Goal: Register for event/course

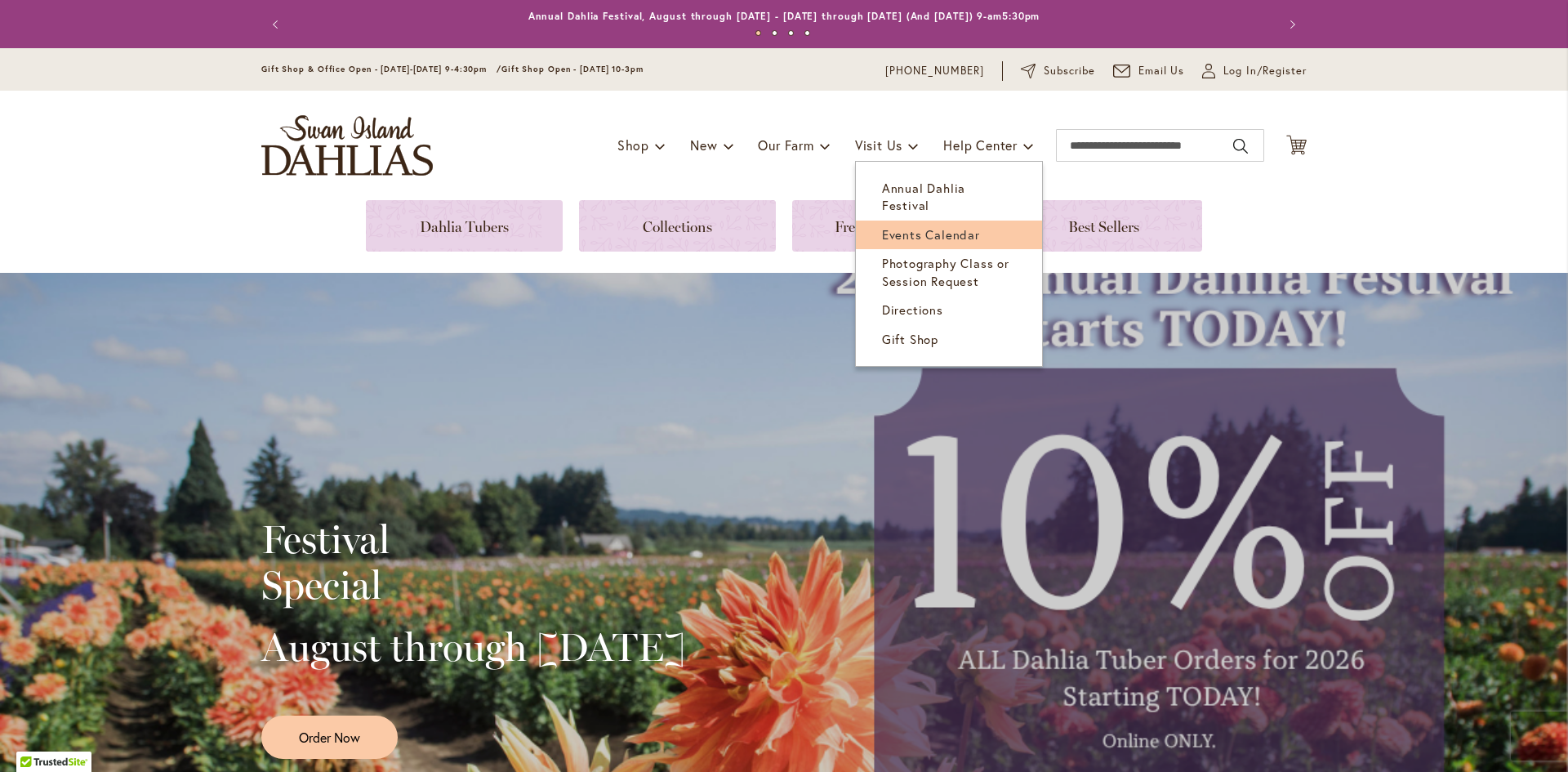
click at [905, 226] on span "Events Calendar" at bounding box center [931, 234] width 98 height 17
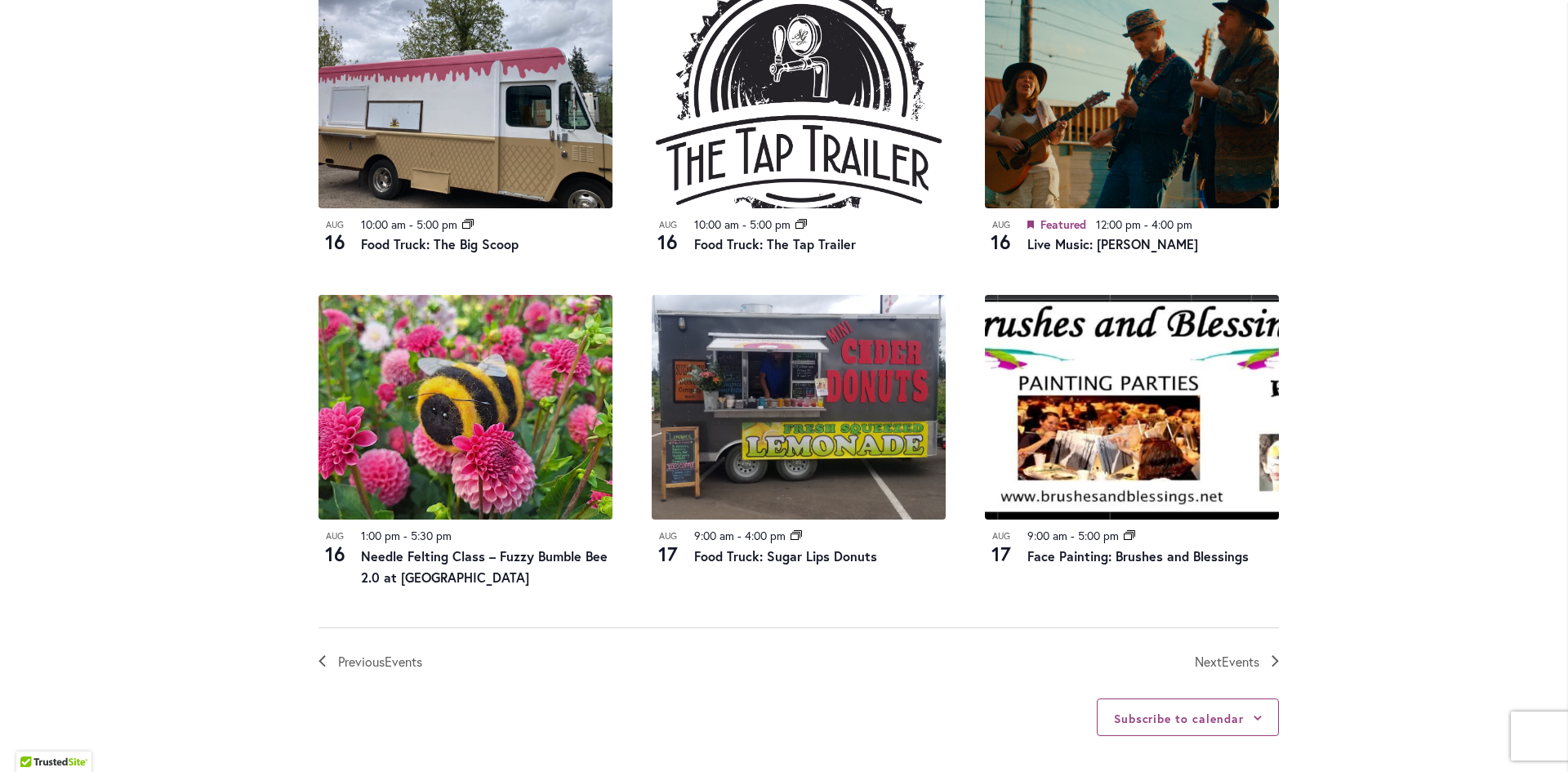
scroll to position [1797, 0]
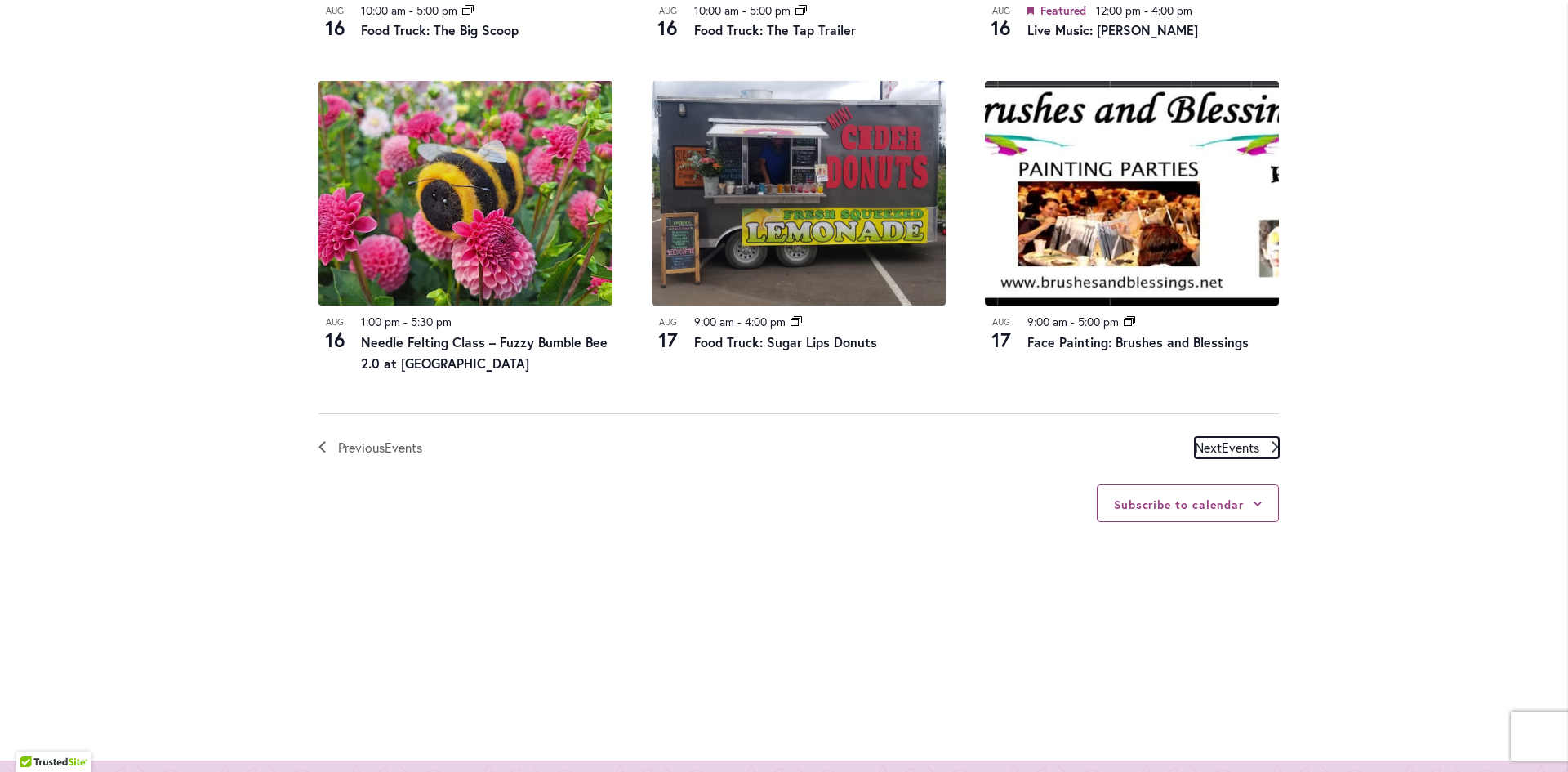
click at [1246, 448] on span "Events" at bounding box center [1240, 447] width 37 height 17
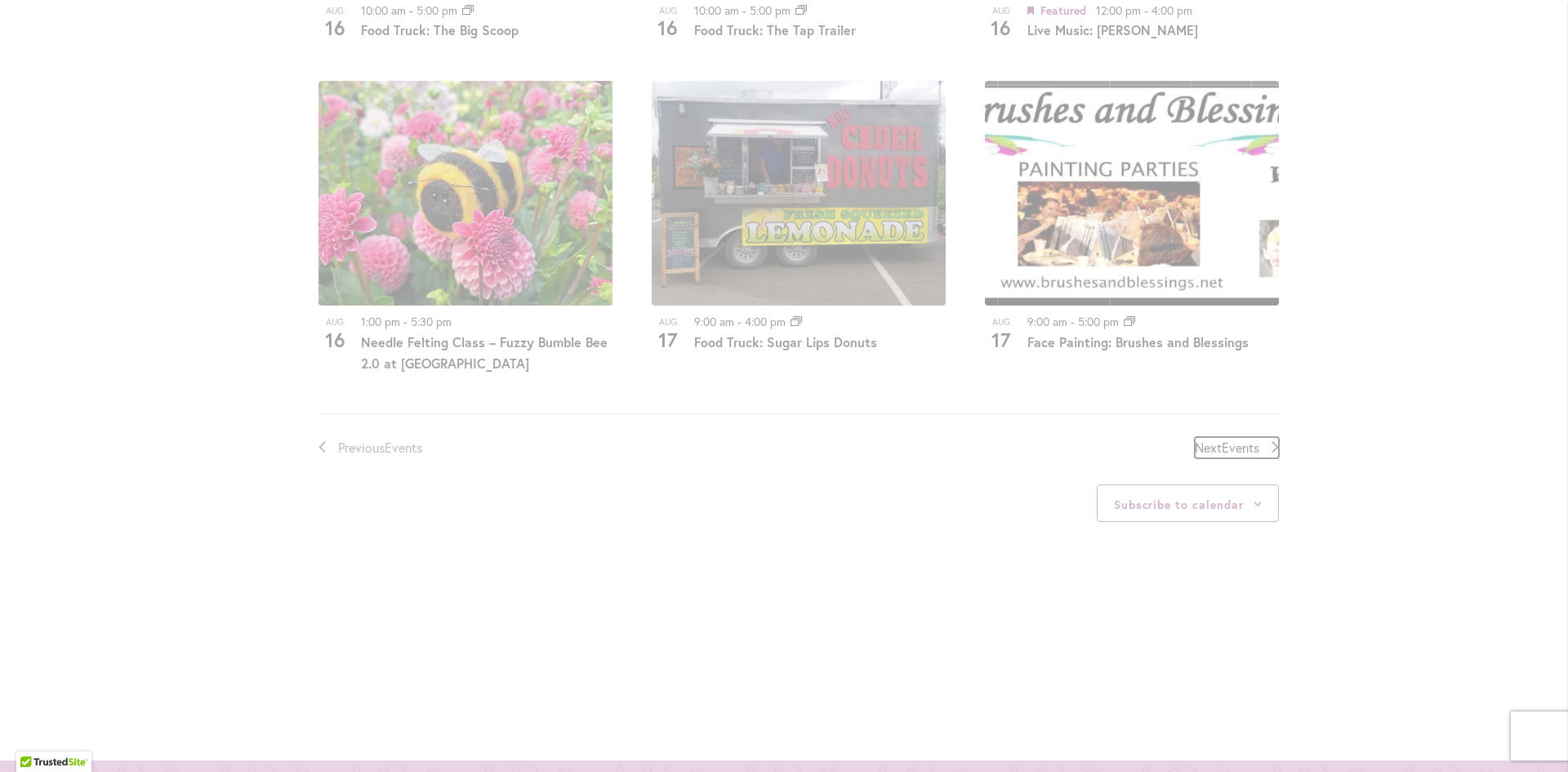
scroll to position [805, 0]
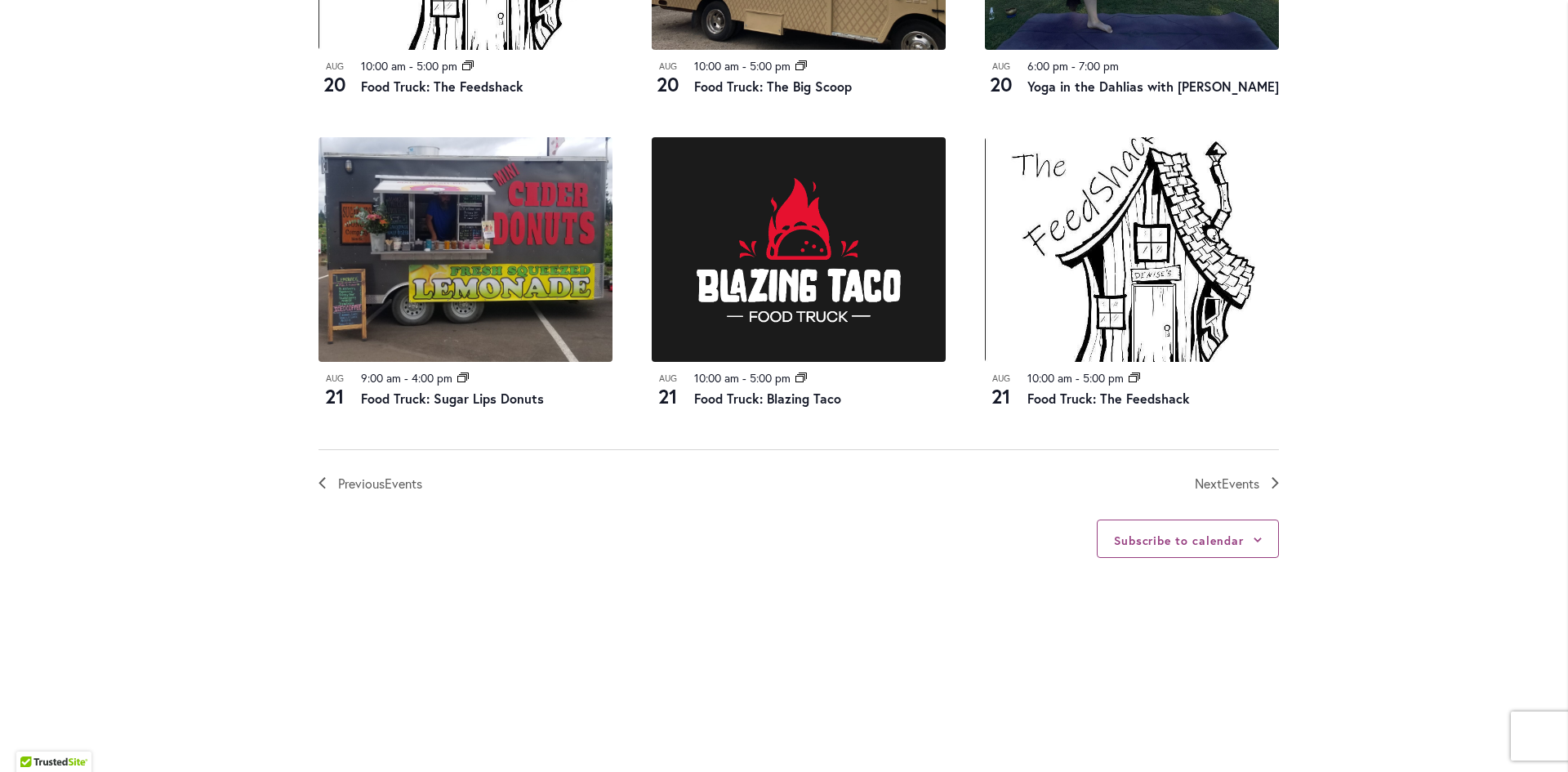
scroll to position [1949, 0]
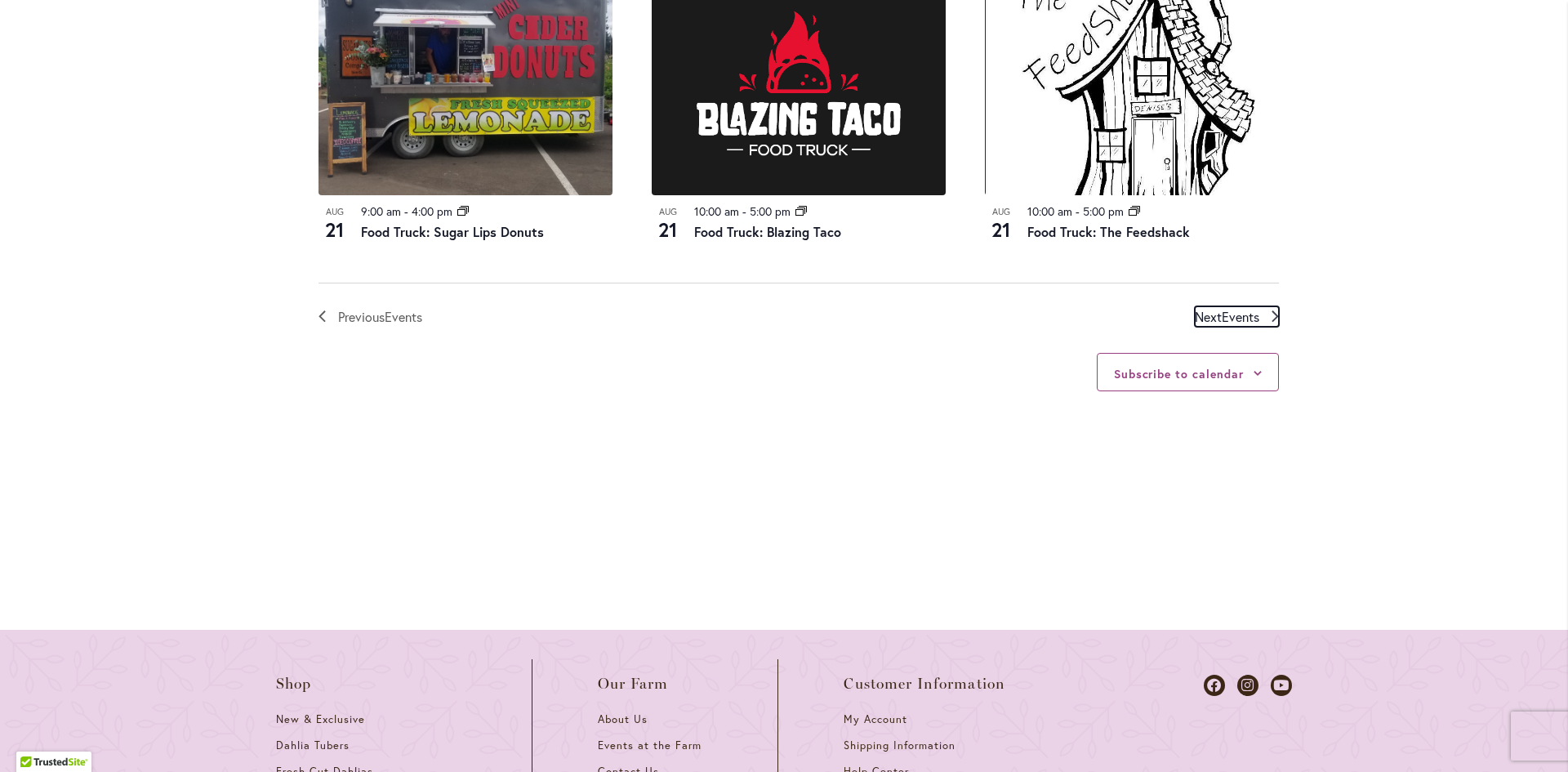
click at [1245, 325] on span "Events" at bounding box center [1240, 316] width 37 height 17
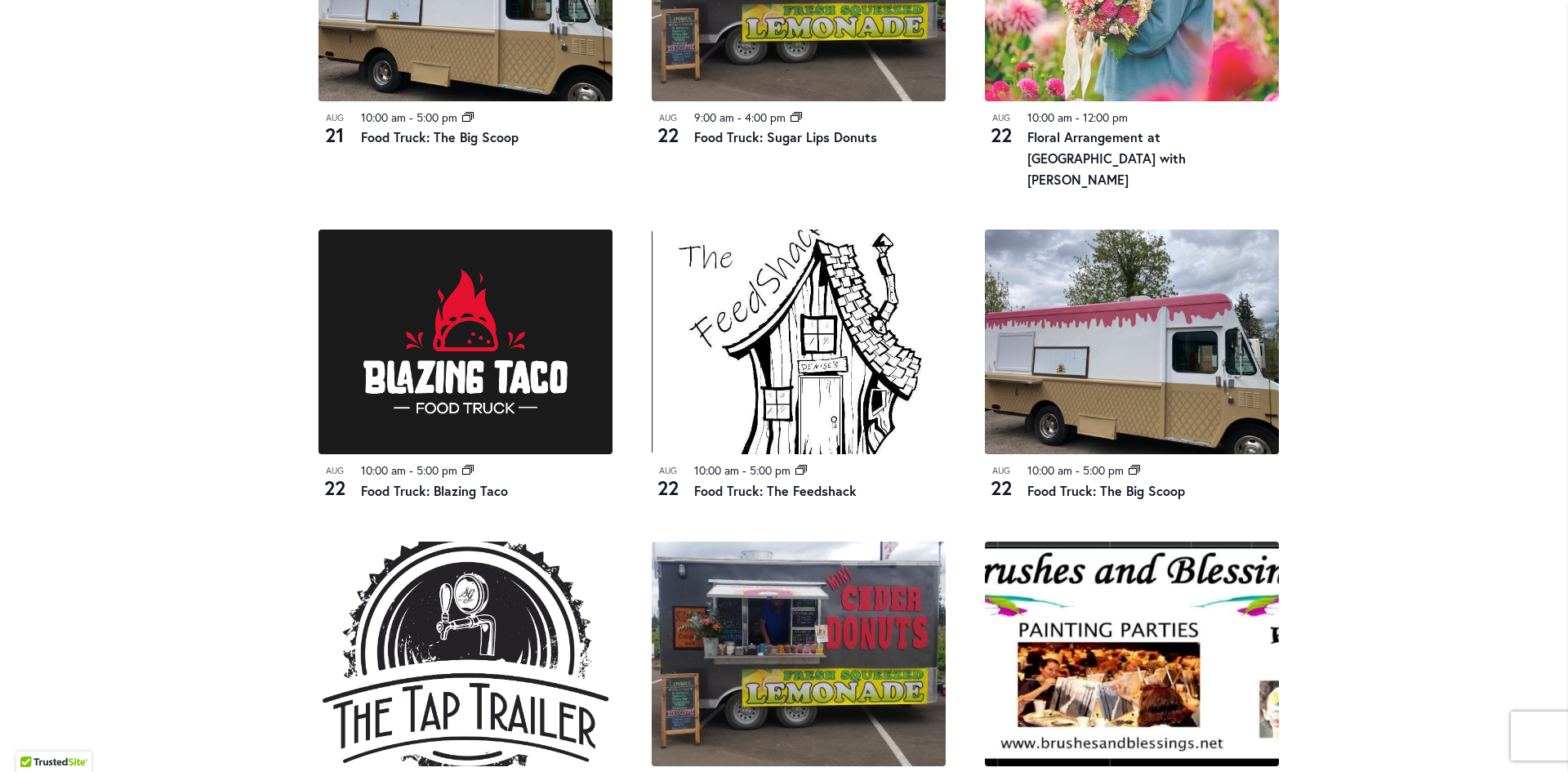
scroll to position [805, 0]
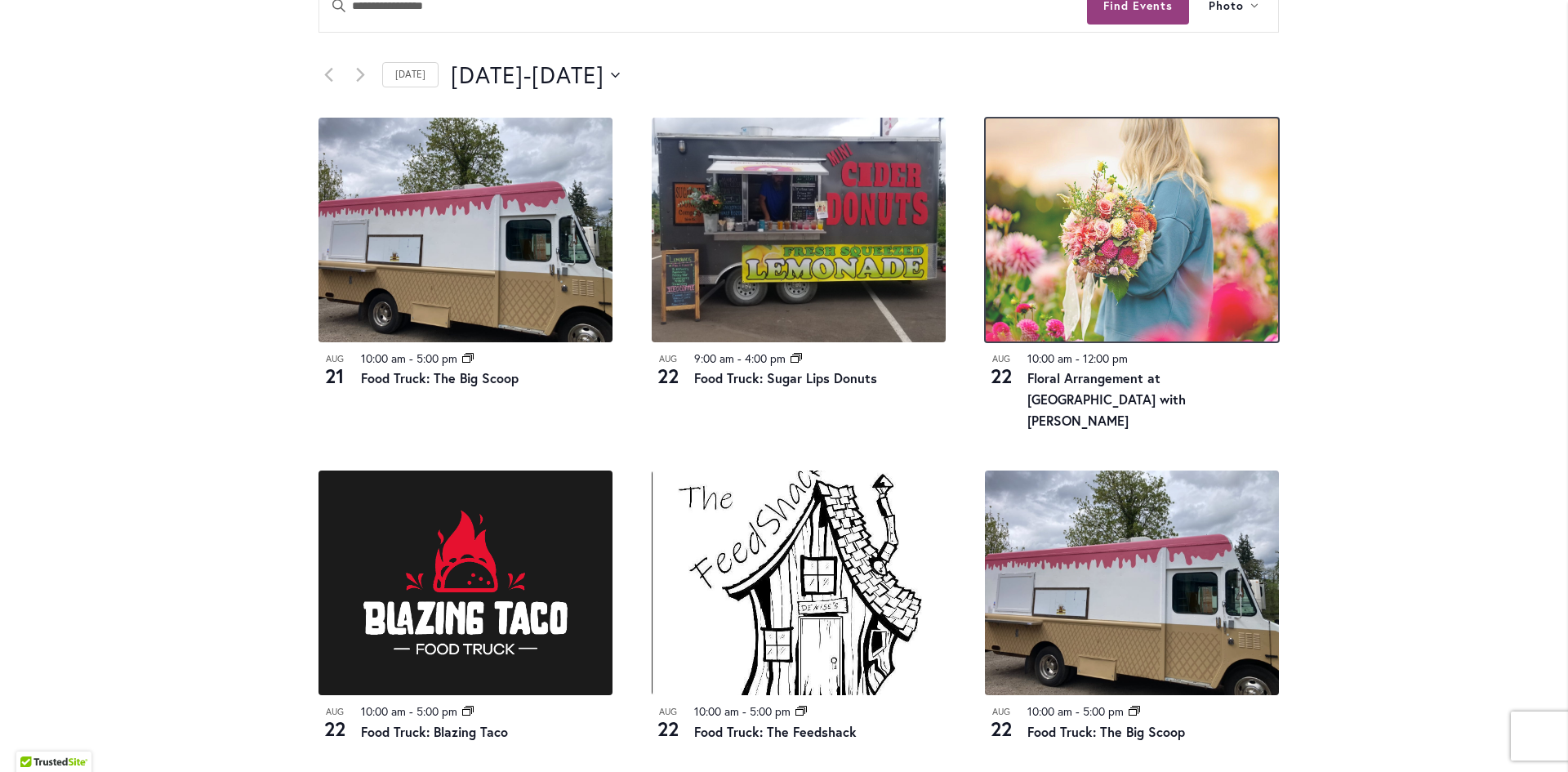
click at [1117, 242] on img at bounding box center [1131, 229] width 294 height 224
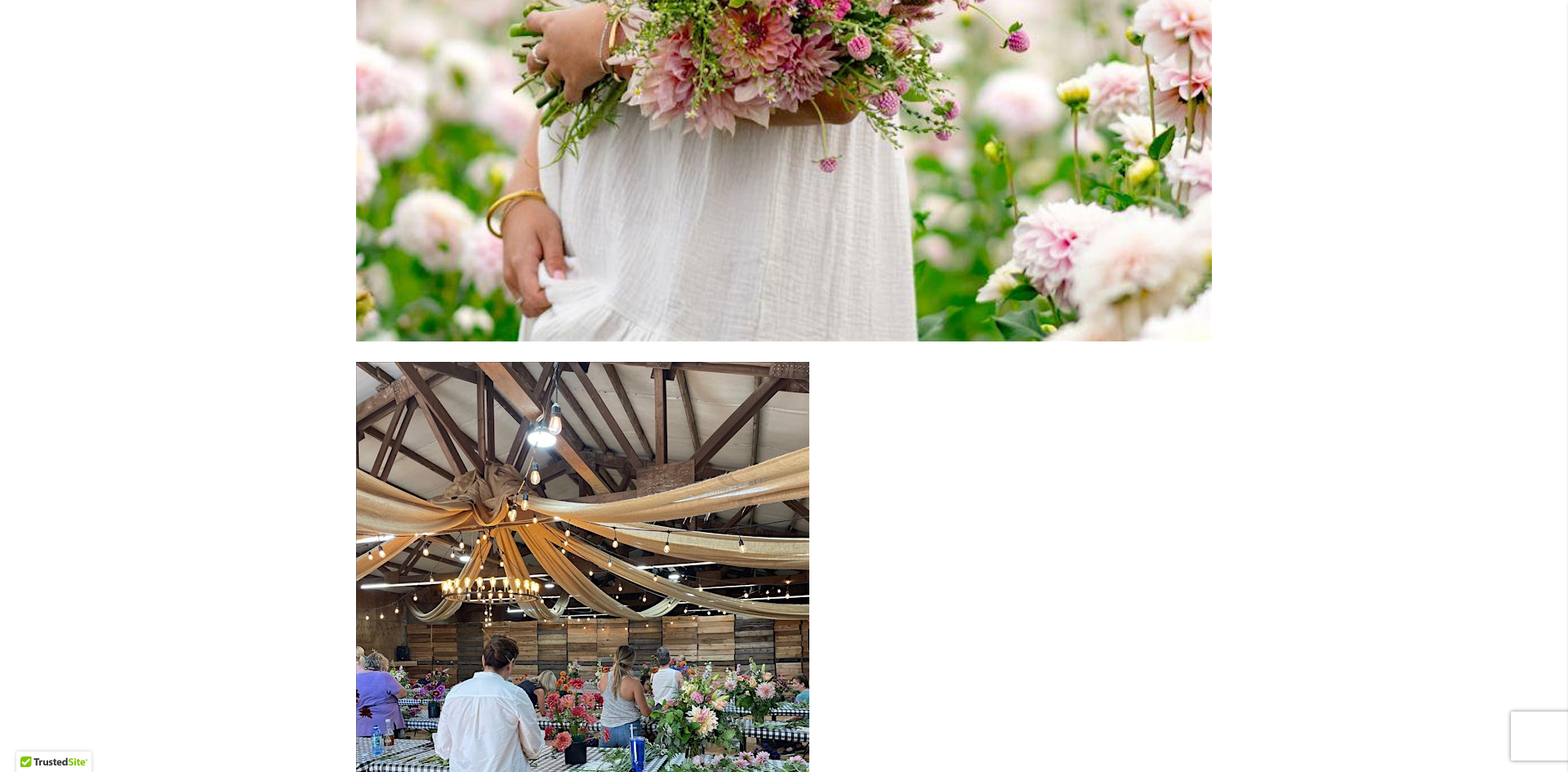
scroll to position [5472, 0]
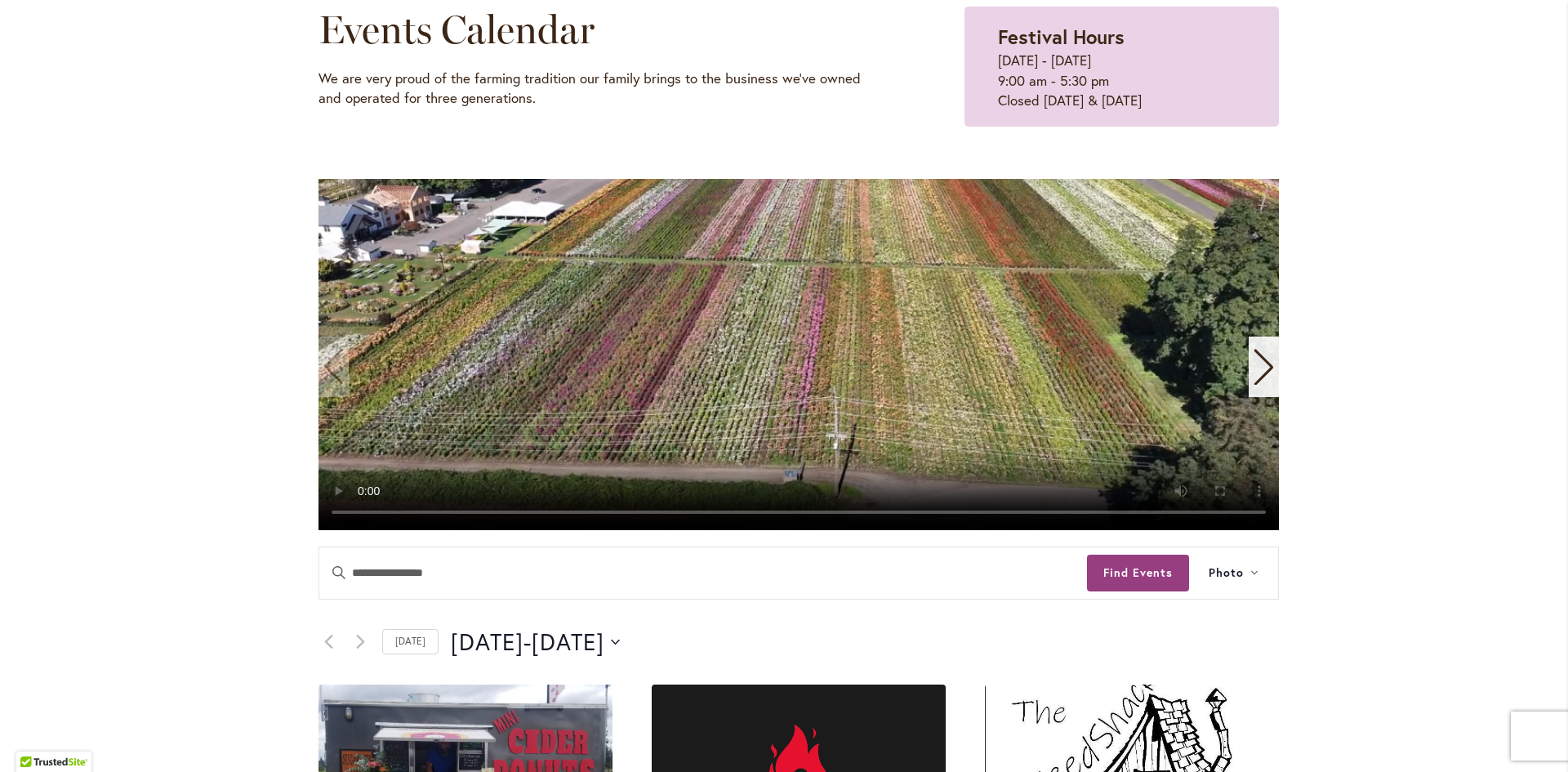
scroll to position [409, 0]
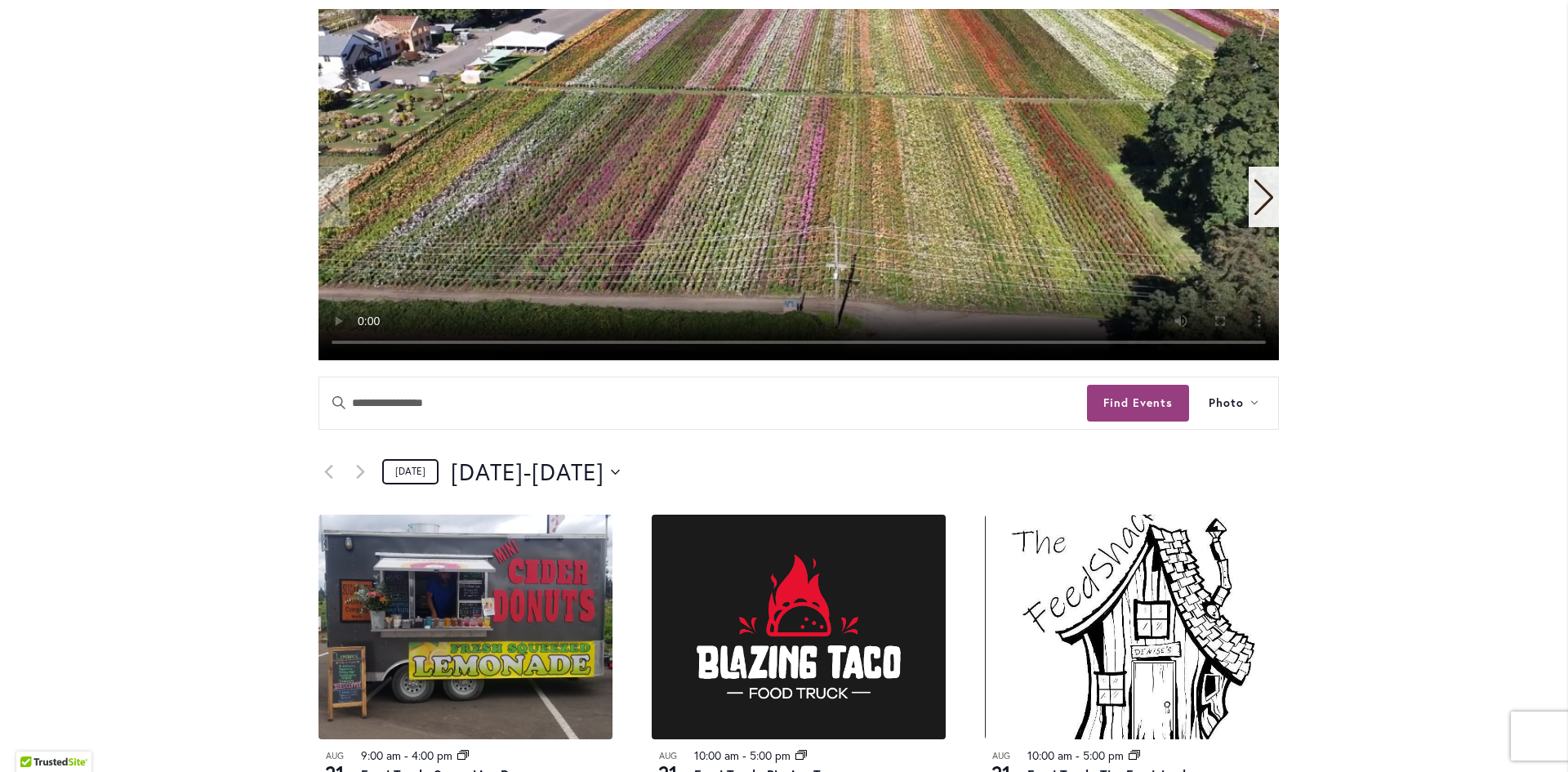
click at [401, 477] on link "Today" at bounding box center [410, 472] width 56 height 26
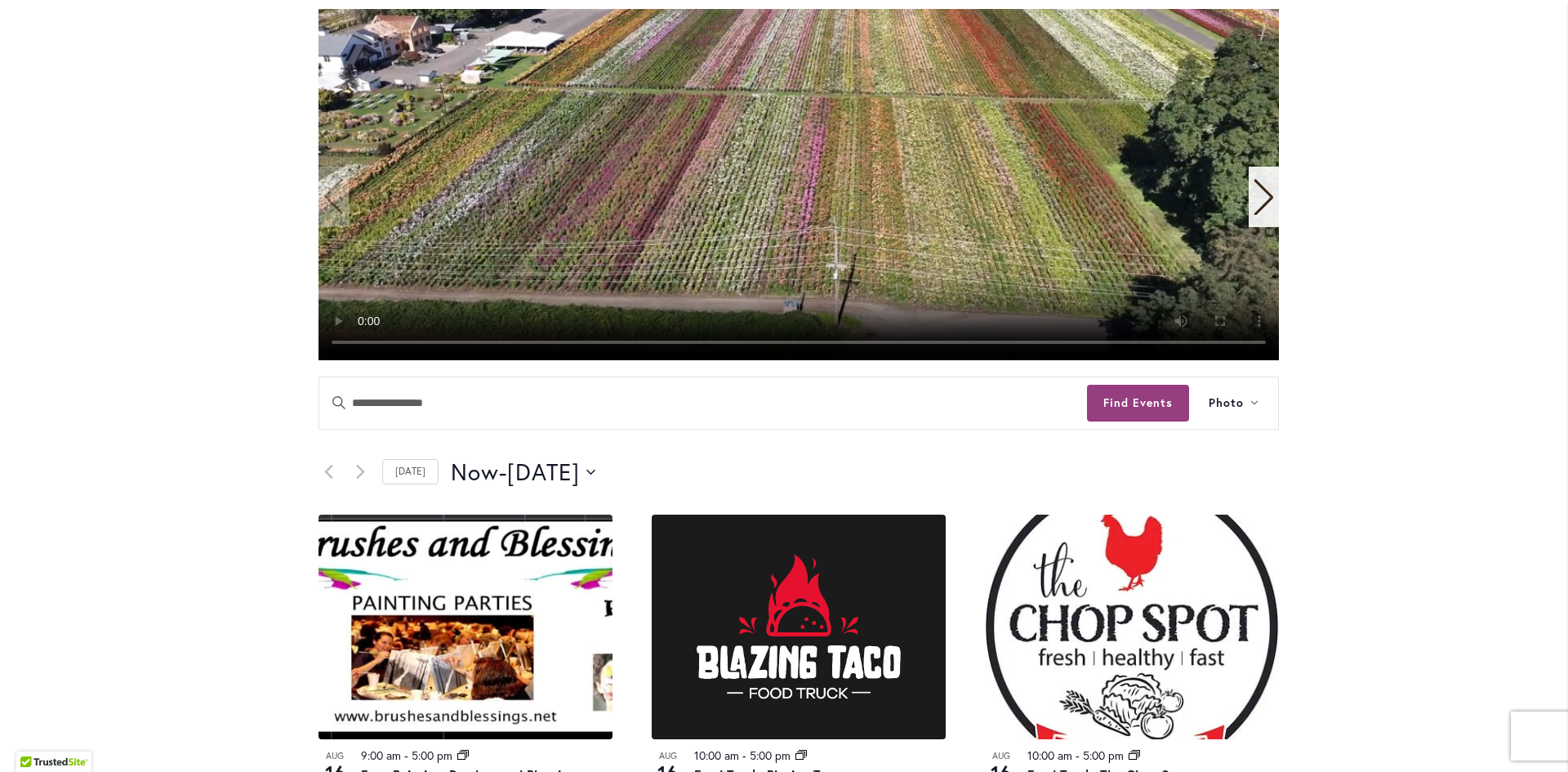
click at [631, 474] on div "Now Now - 8/17/2025 August 17 Select date. *********" at bounding box center [865, 472] width 828 height 32
click at [596, 474] on icon "Click to toggle datepicker" at bounding box center [591, 472] width 9 height 7
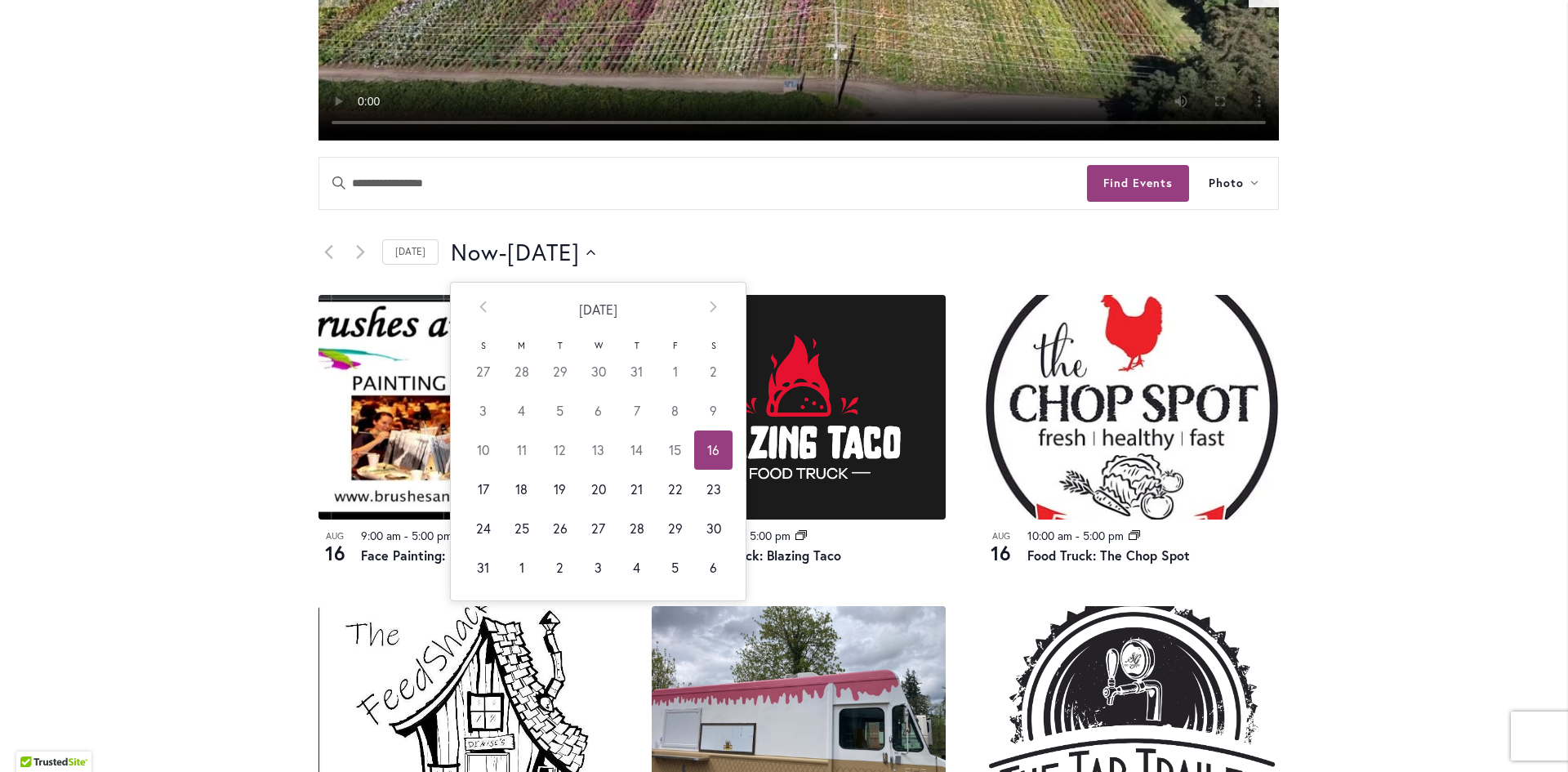
scroll to position [654, 0]
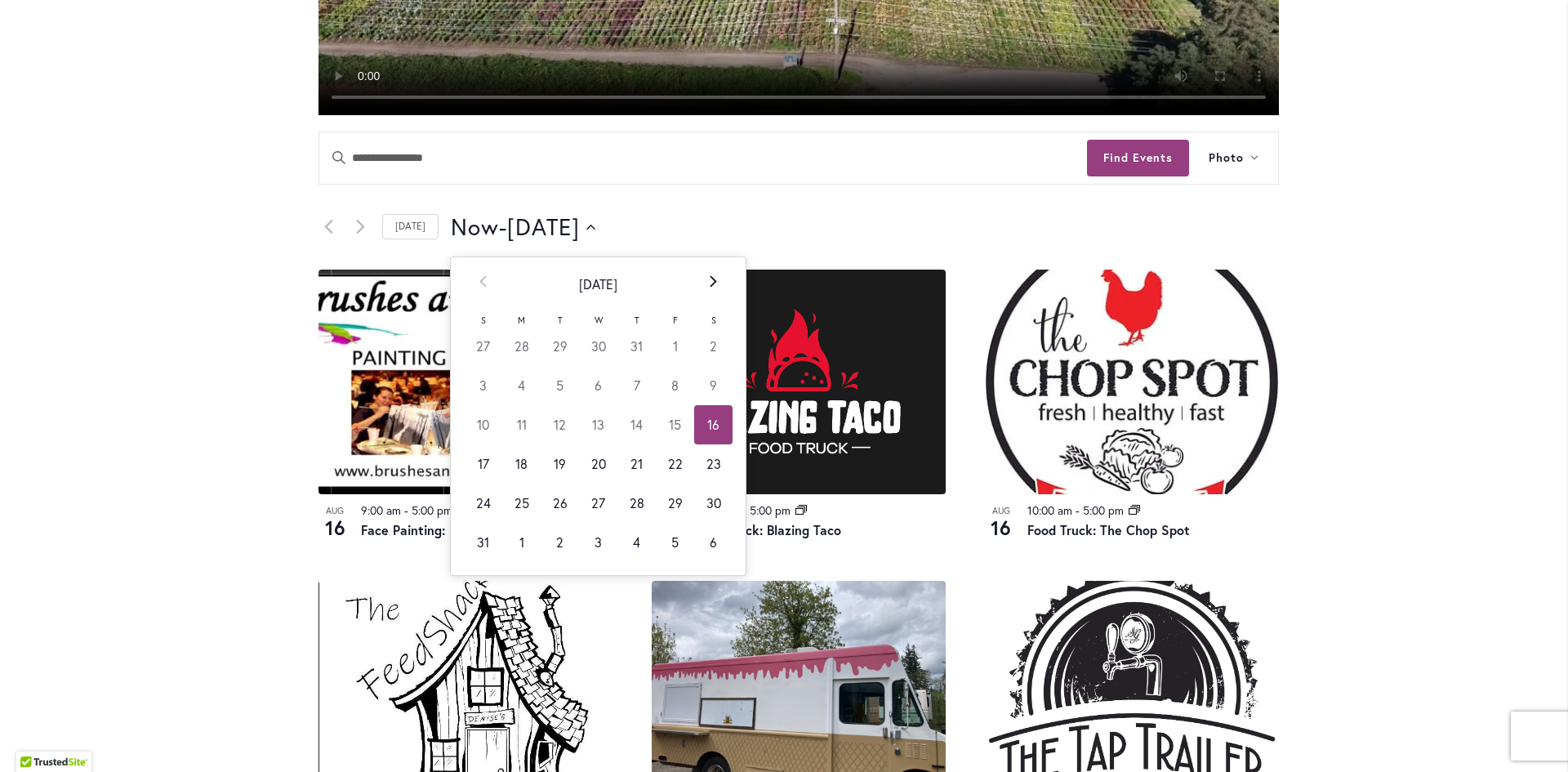
click at [710, 281] on icon at bounding box center [713, 281] width 7 height 12
click at [511, 350] on td "1" at bounding box center [521, 346] width 38 height 39
type input "********"
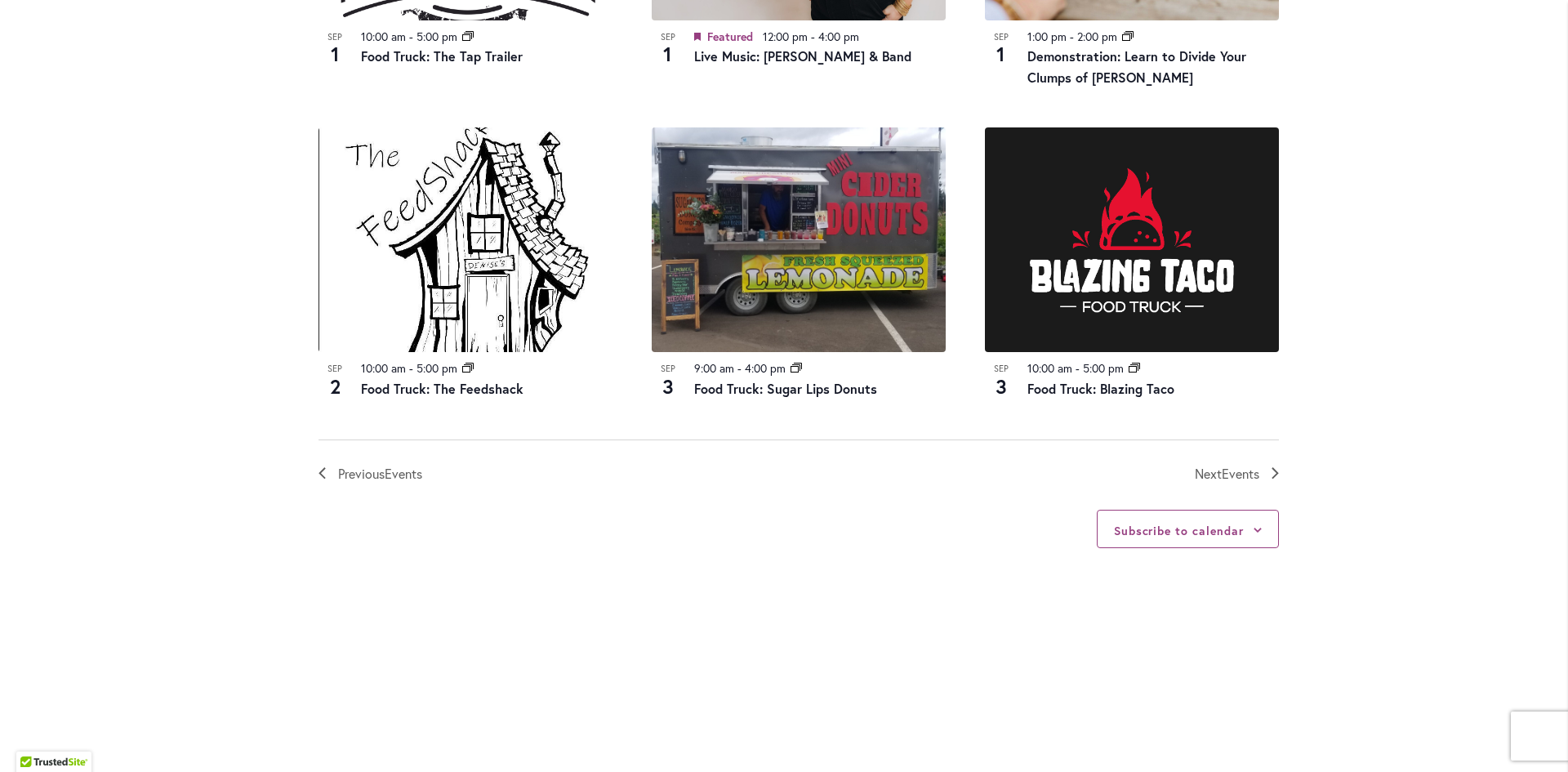
scroll to position [1797, 0]
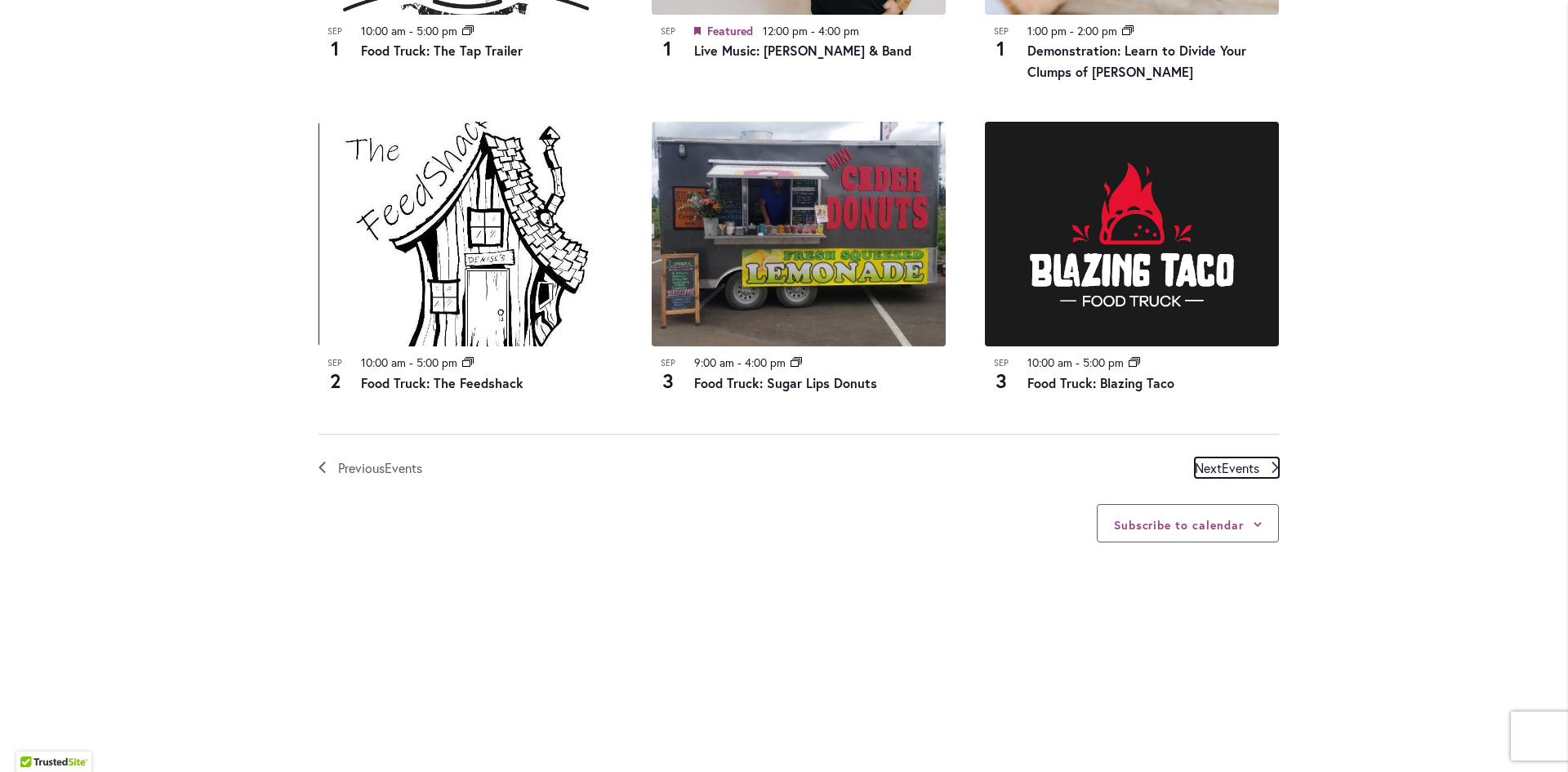
click at [1234, 468] on span "Events" at bounding box center [1240, 468] width 37 height 17
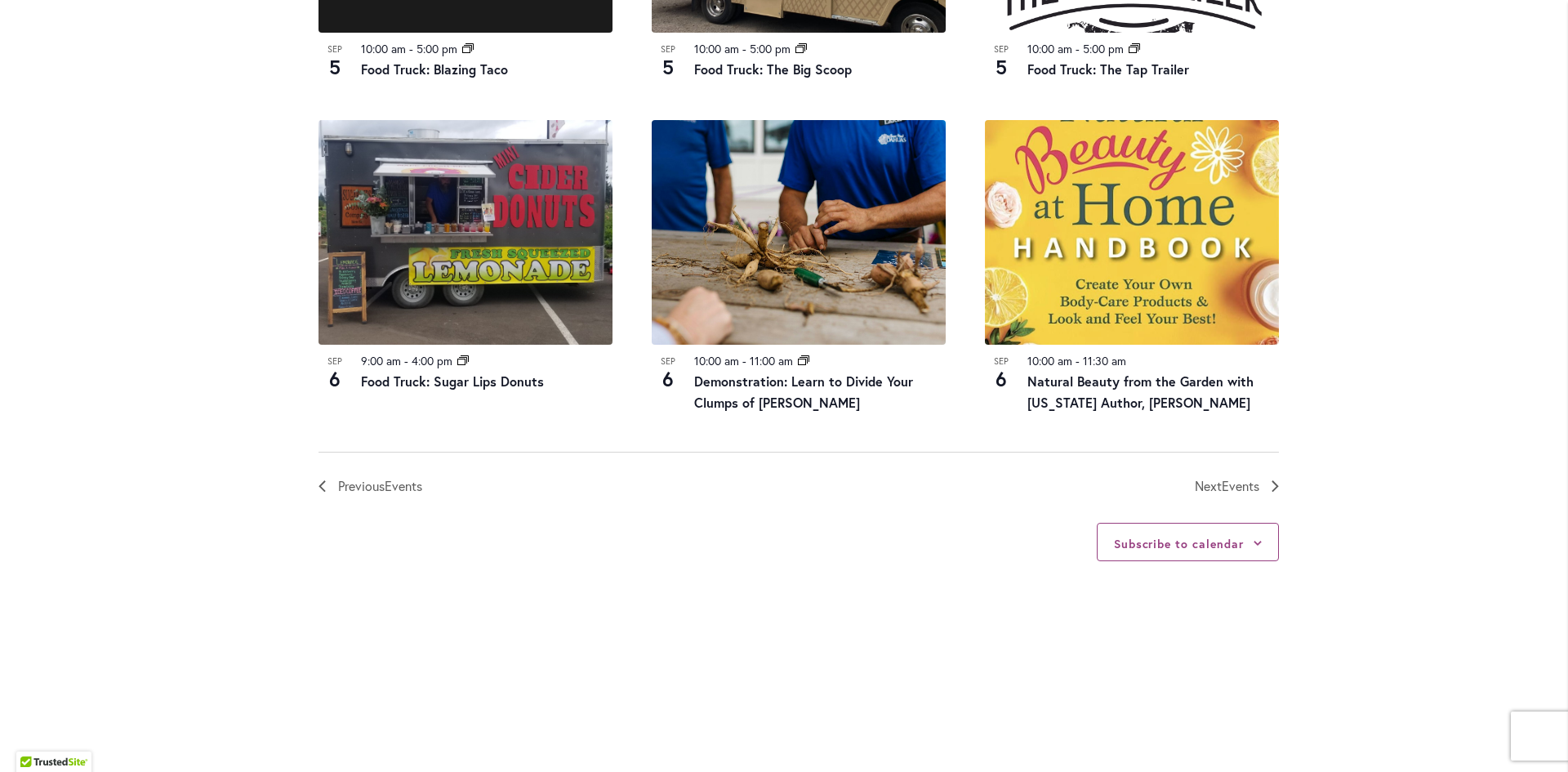
scroll to position [1960, 0]
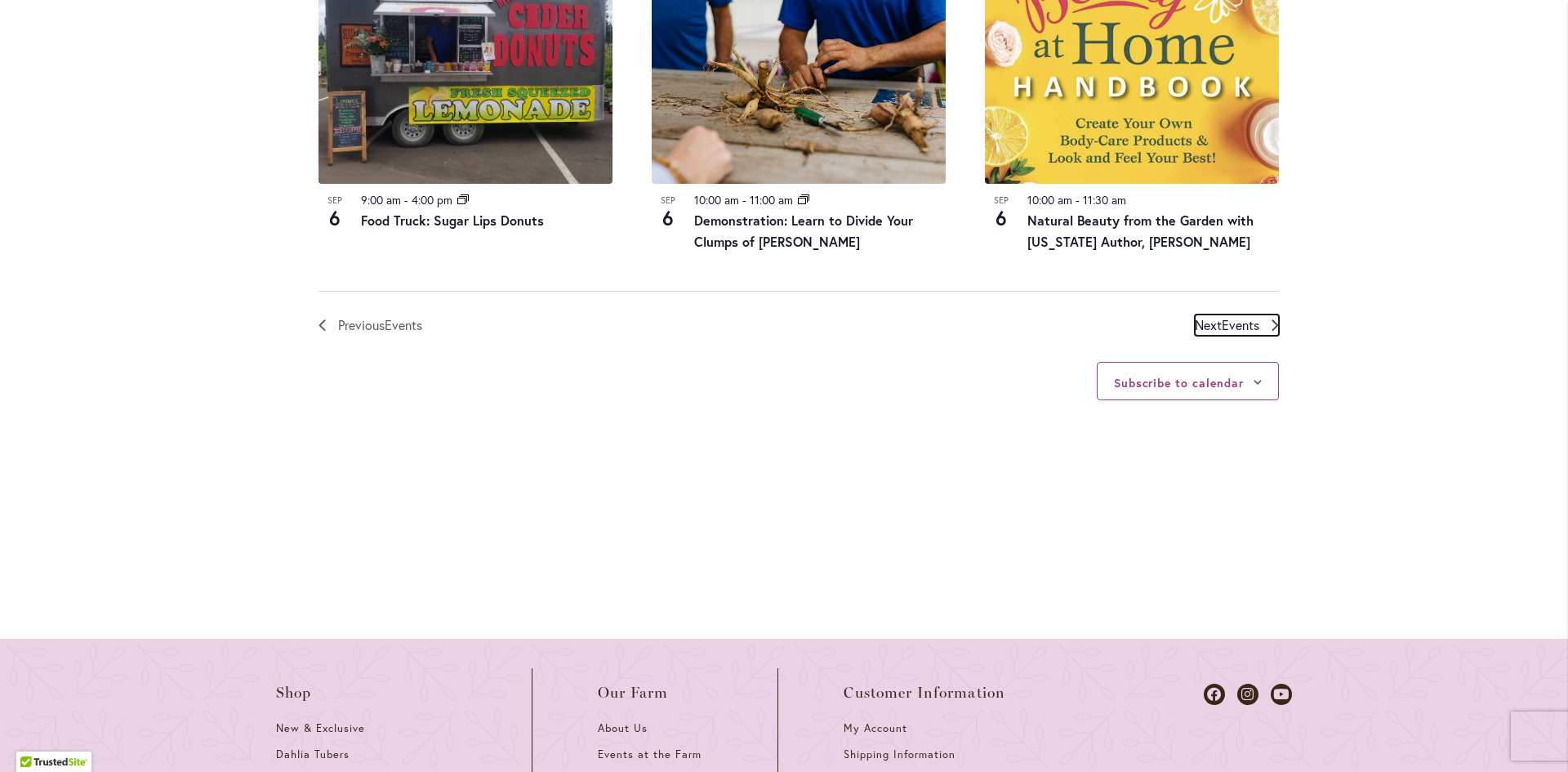
click at [1222, 316] on span "Events" at bounding box center [1240, 324] width 37 height 17
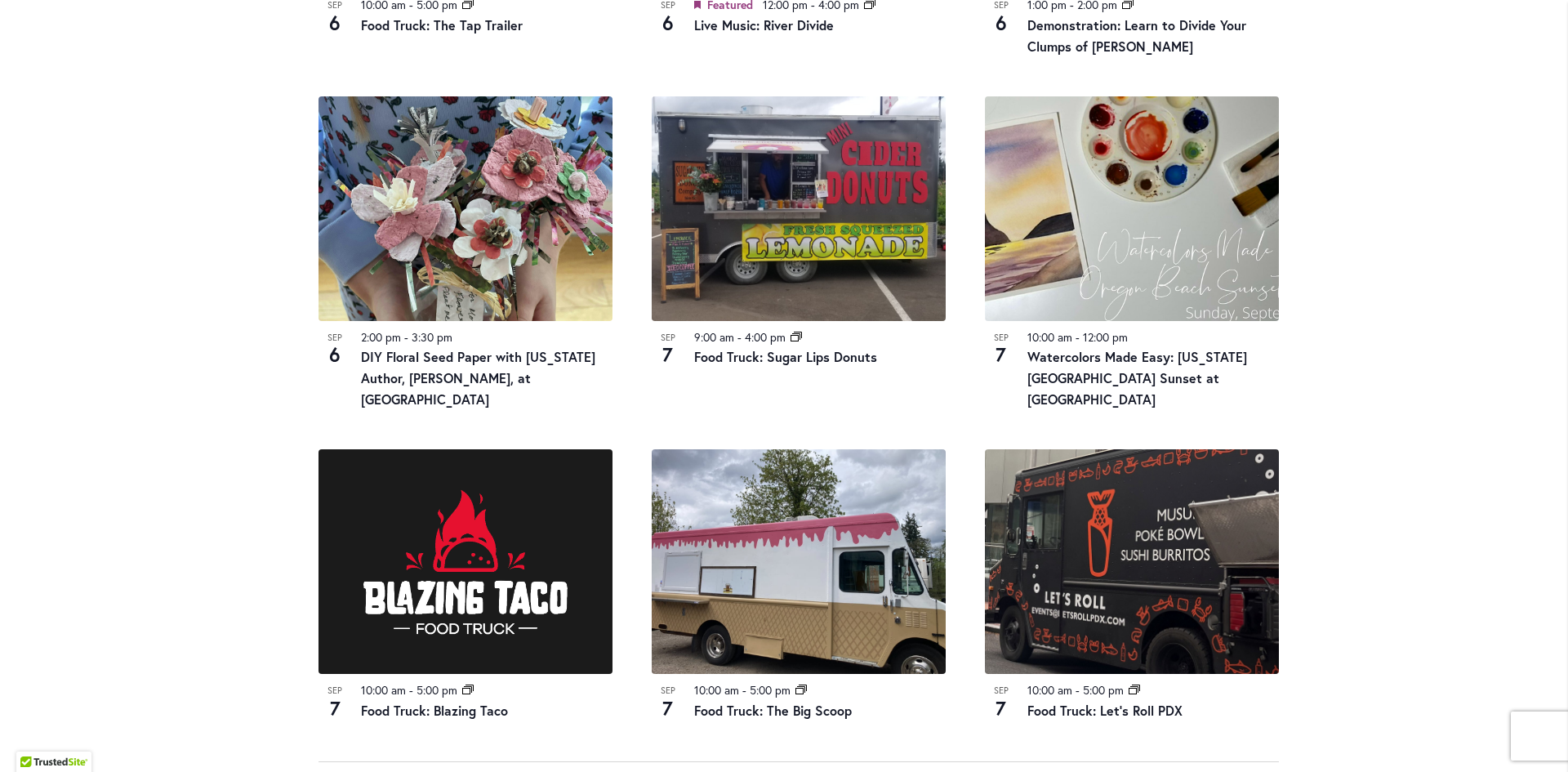
scroll to position [1797, 0]
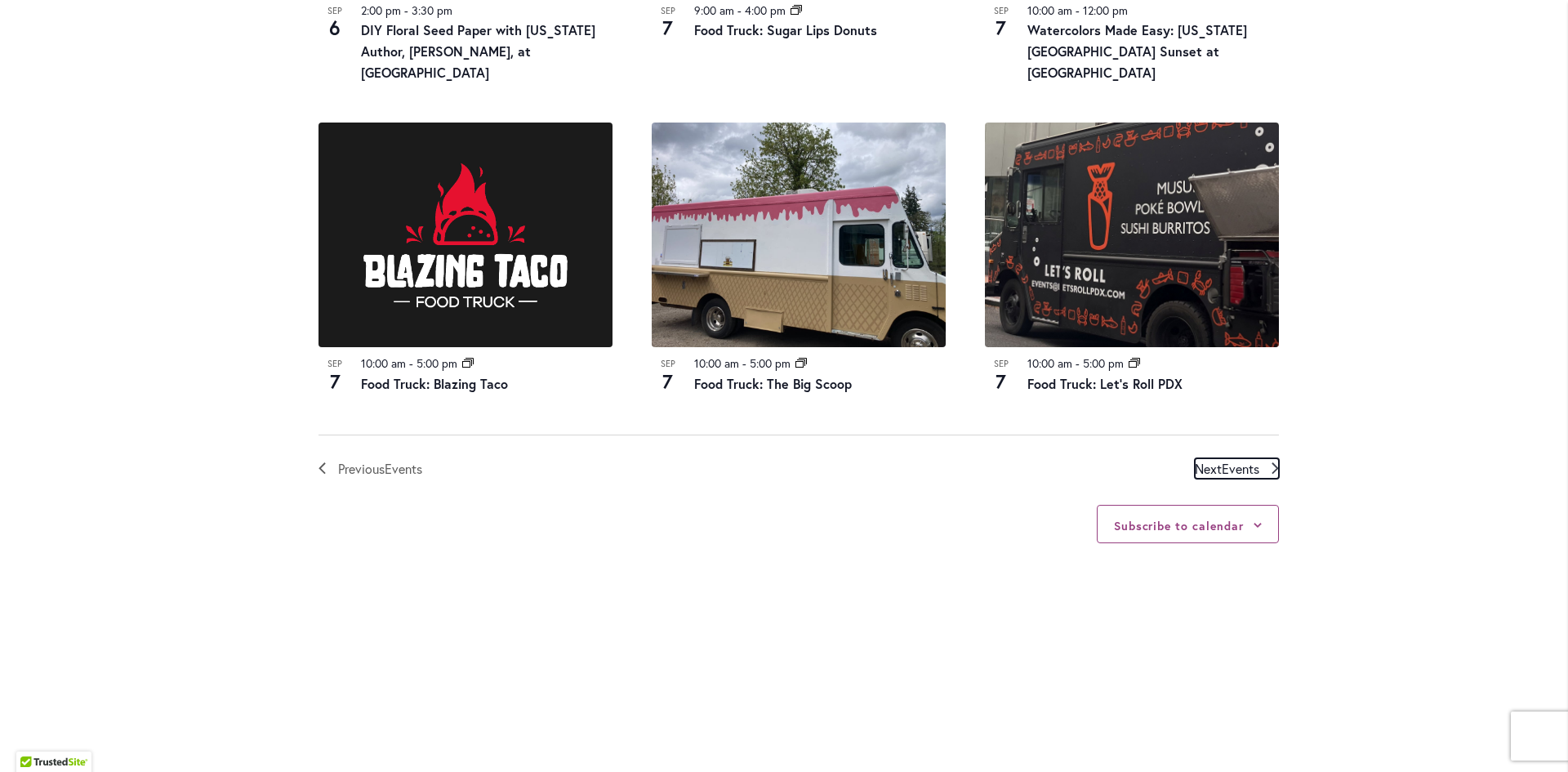
click at [1222, 460] on span "Events" at bounding box center [1240, 468] width 37 height 17
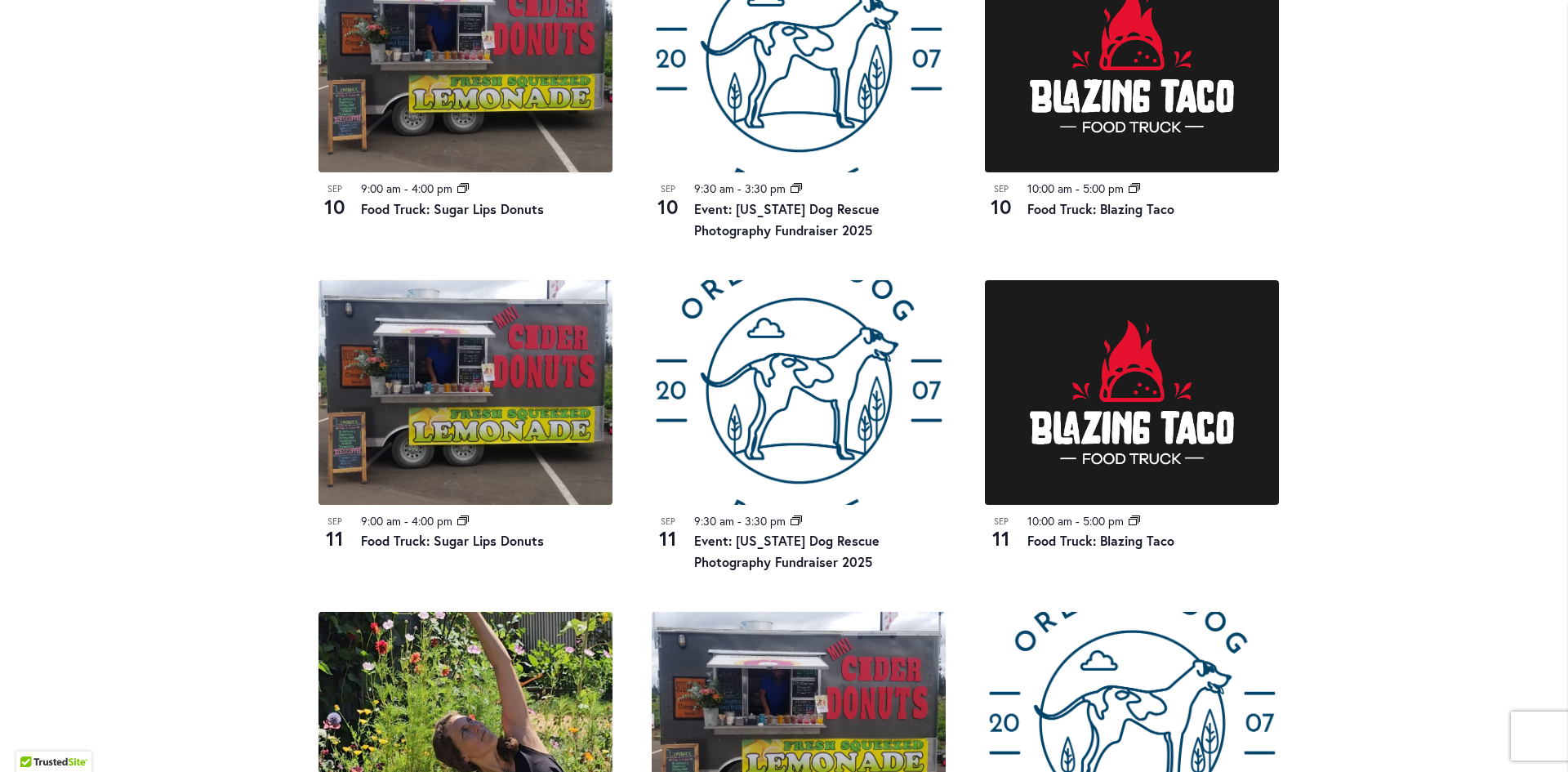
scroll to position [1715, 0]
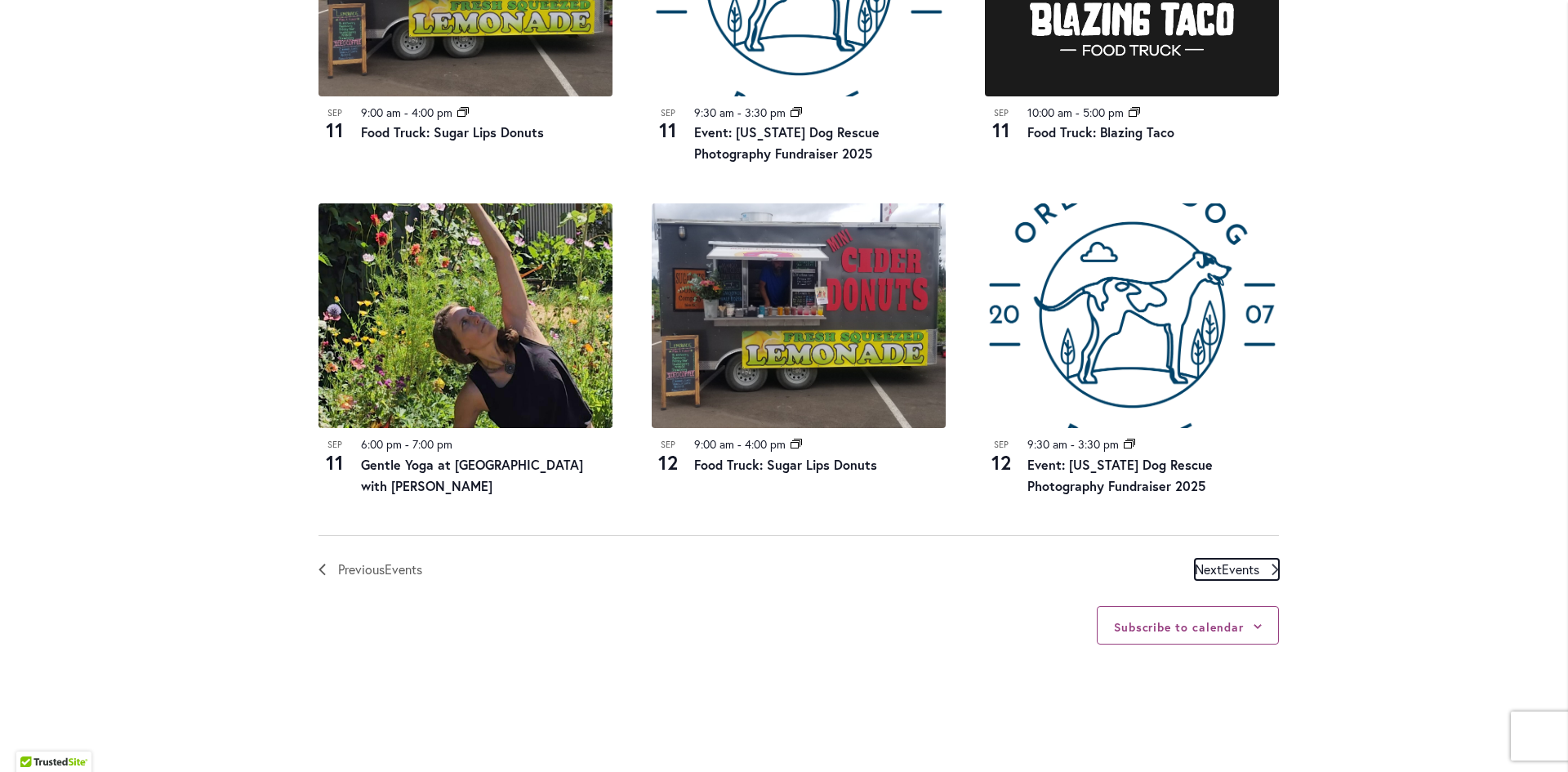
click at [1249, 568] on span "Events" at bounding box center [1240, 568] width 37 height 17
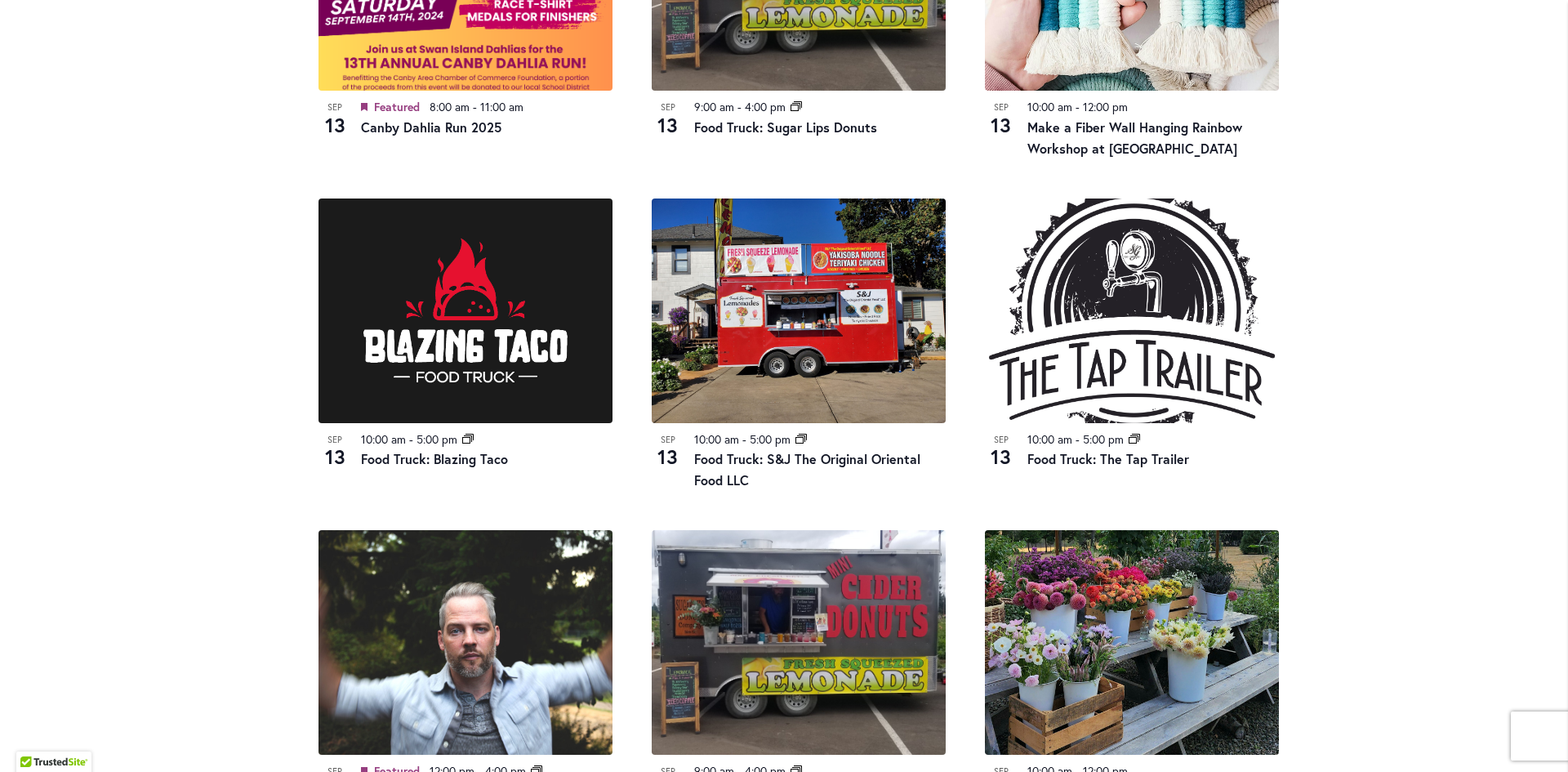
scroll to position [1797, 0]
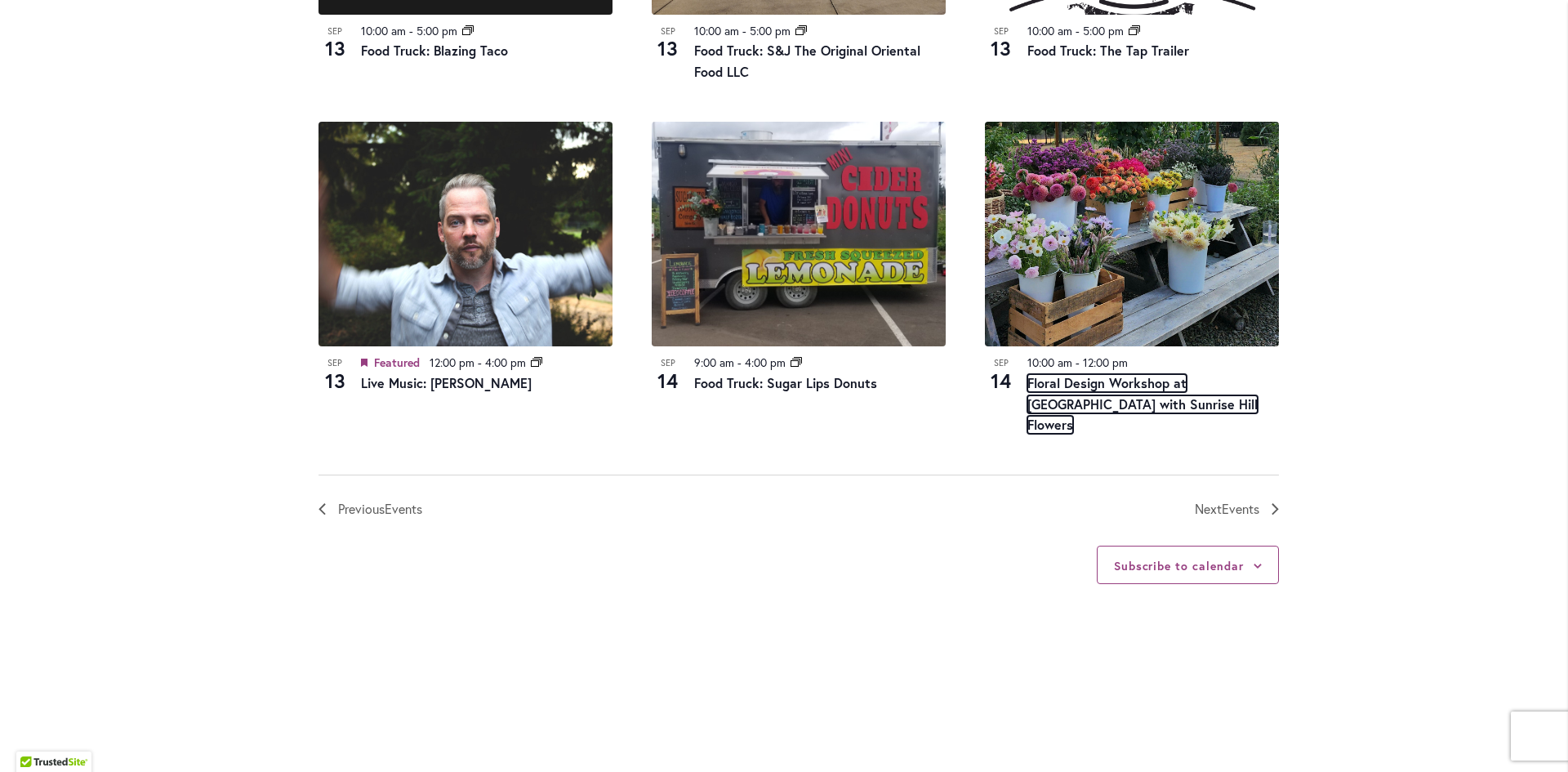
click at [1086, 405] on link "Floral Design Workshop at Swan Island Dahlias with Sunrise Hill Flowers" at bounding box center [1143, 404] width 230 height 60
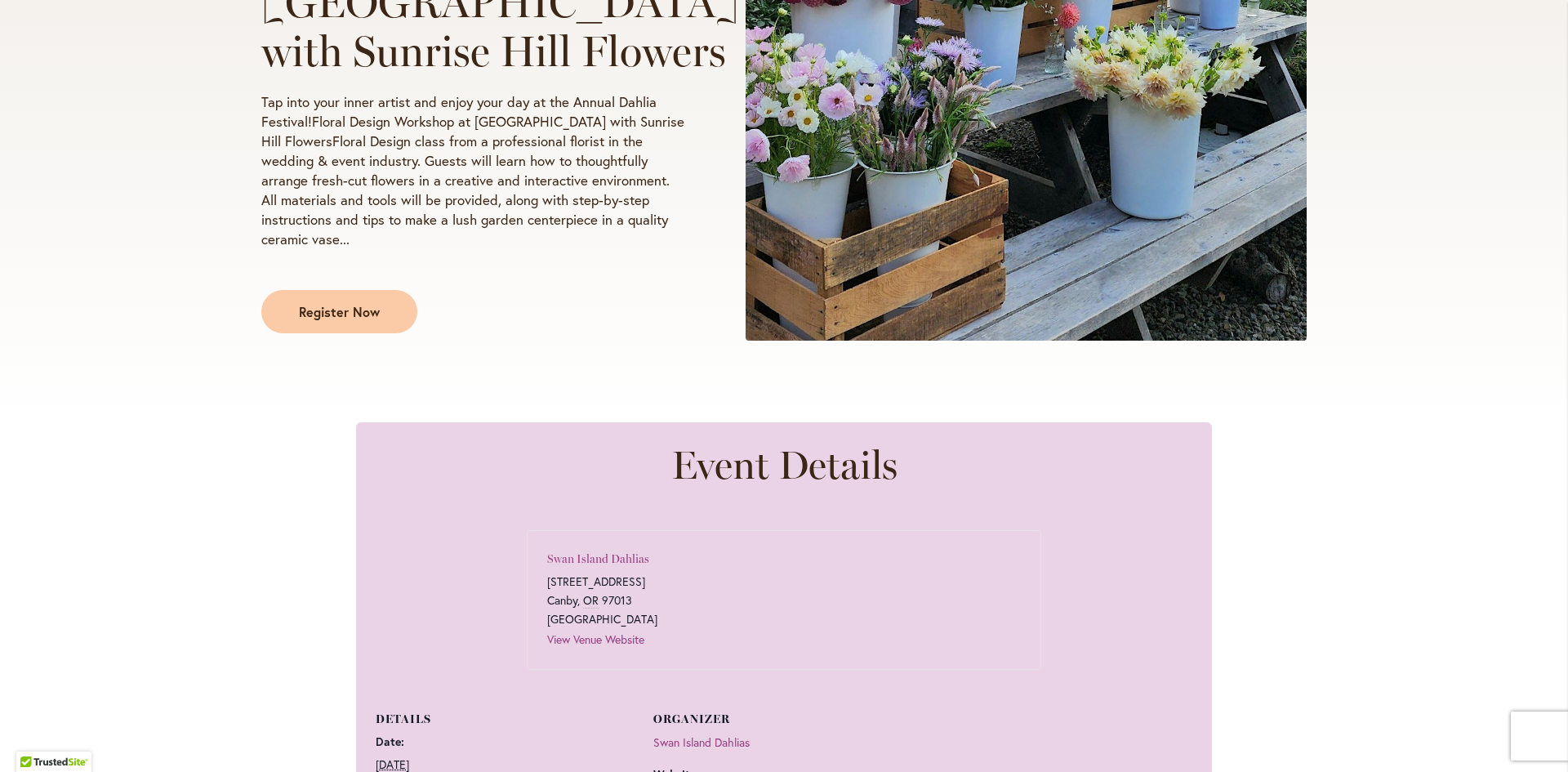
scroll to position [654, 0]
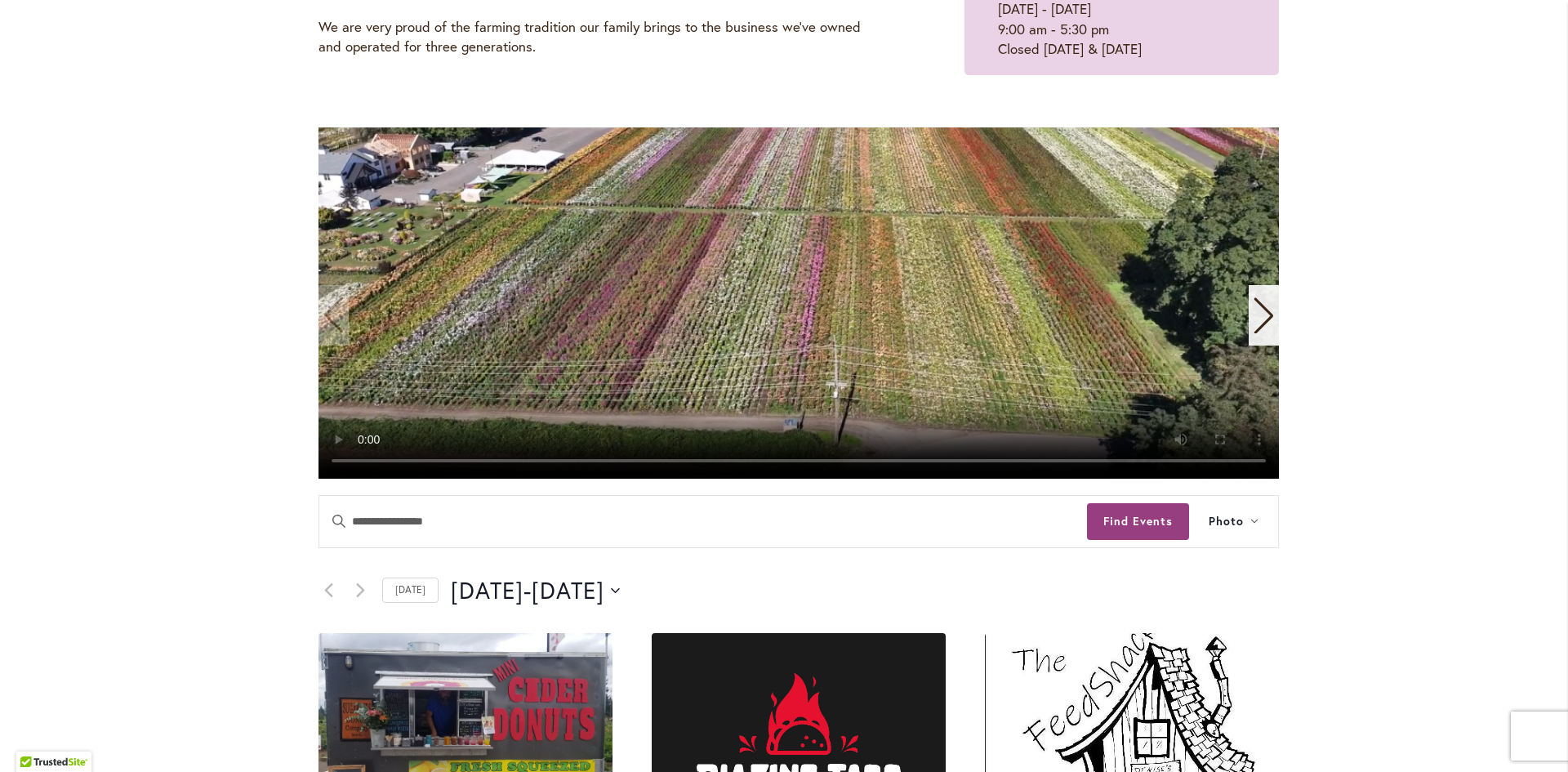
scroll to position [409, 0]
